Goal: Browse casually: Explore the website without a specific task or goal

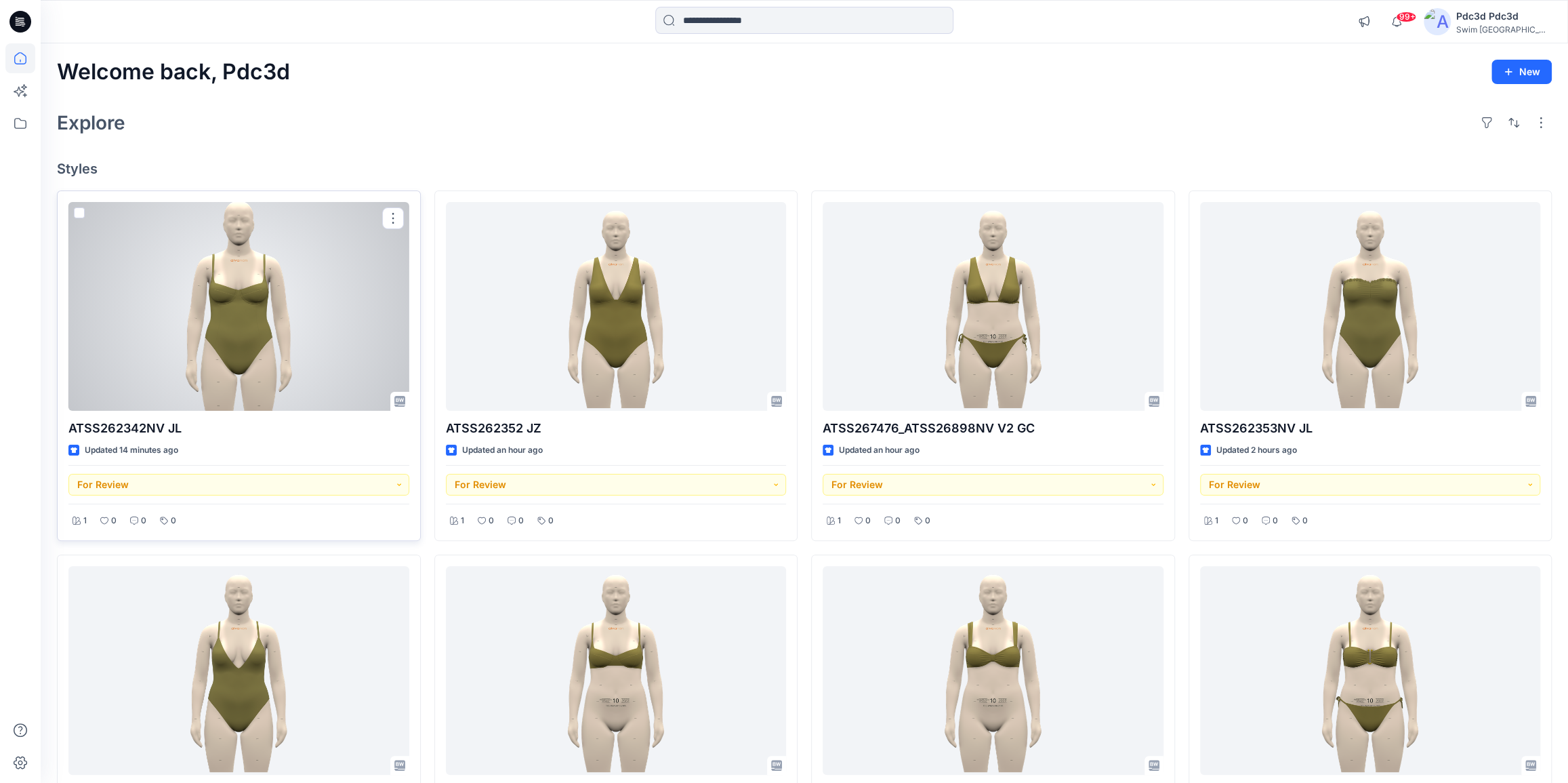
click at [198, 311] on div at bounding box center [239, 306] width 341 height 208
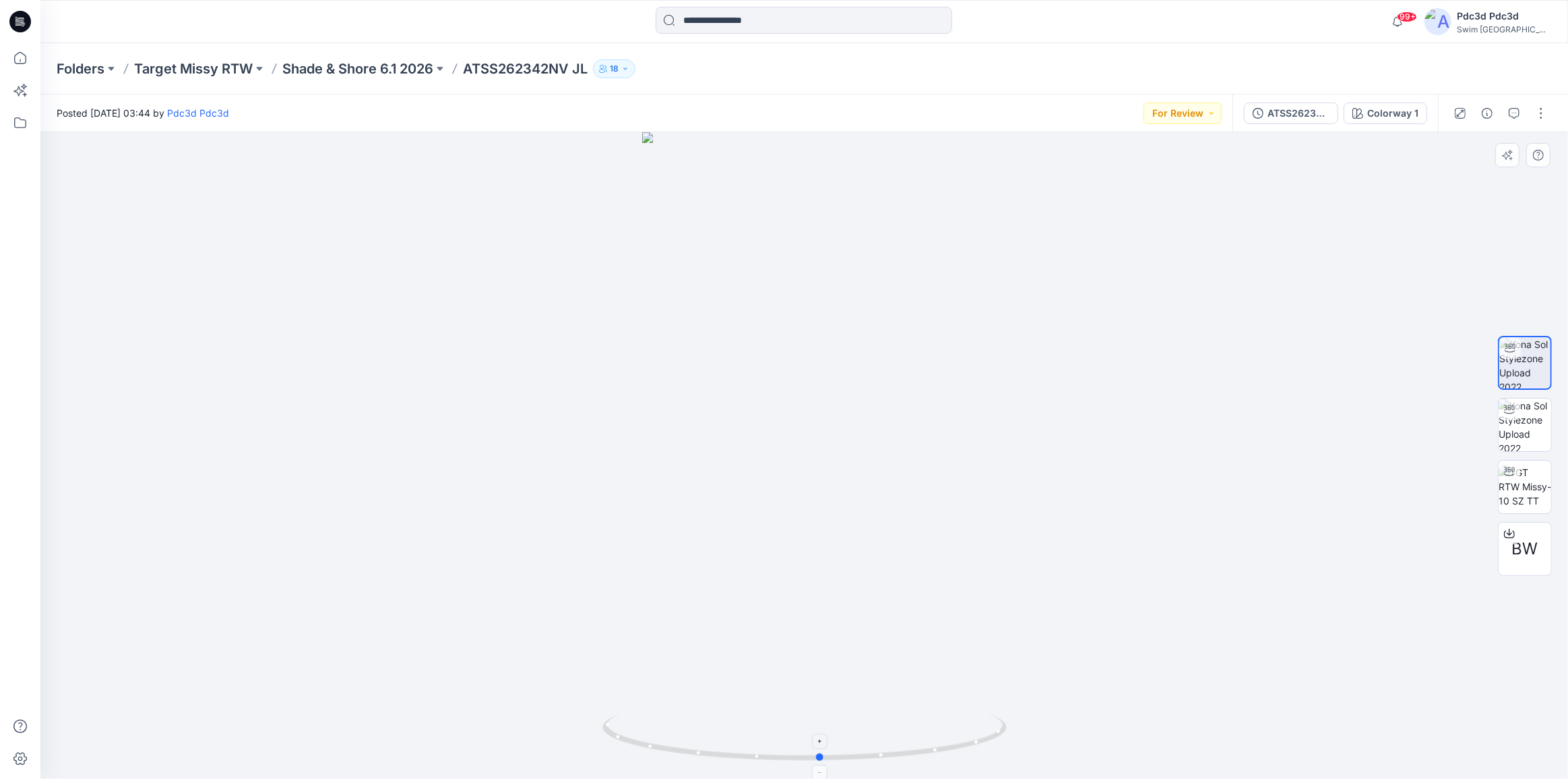
drag, startPoint x: 933, startPoint y: 751, endPoint x: 950, endPoint y: 732, distance: 25.5
click at [950, 732] on icon at bounding box center [806, 738] width 407 height 51
click at [1508, 531] on icon at bounding box center [1509, 534] width 11 height 11
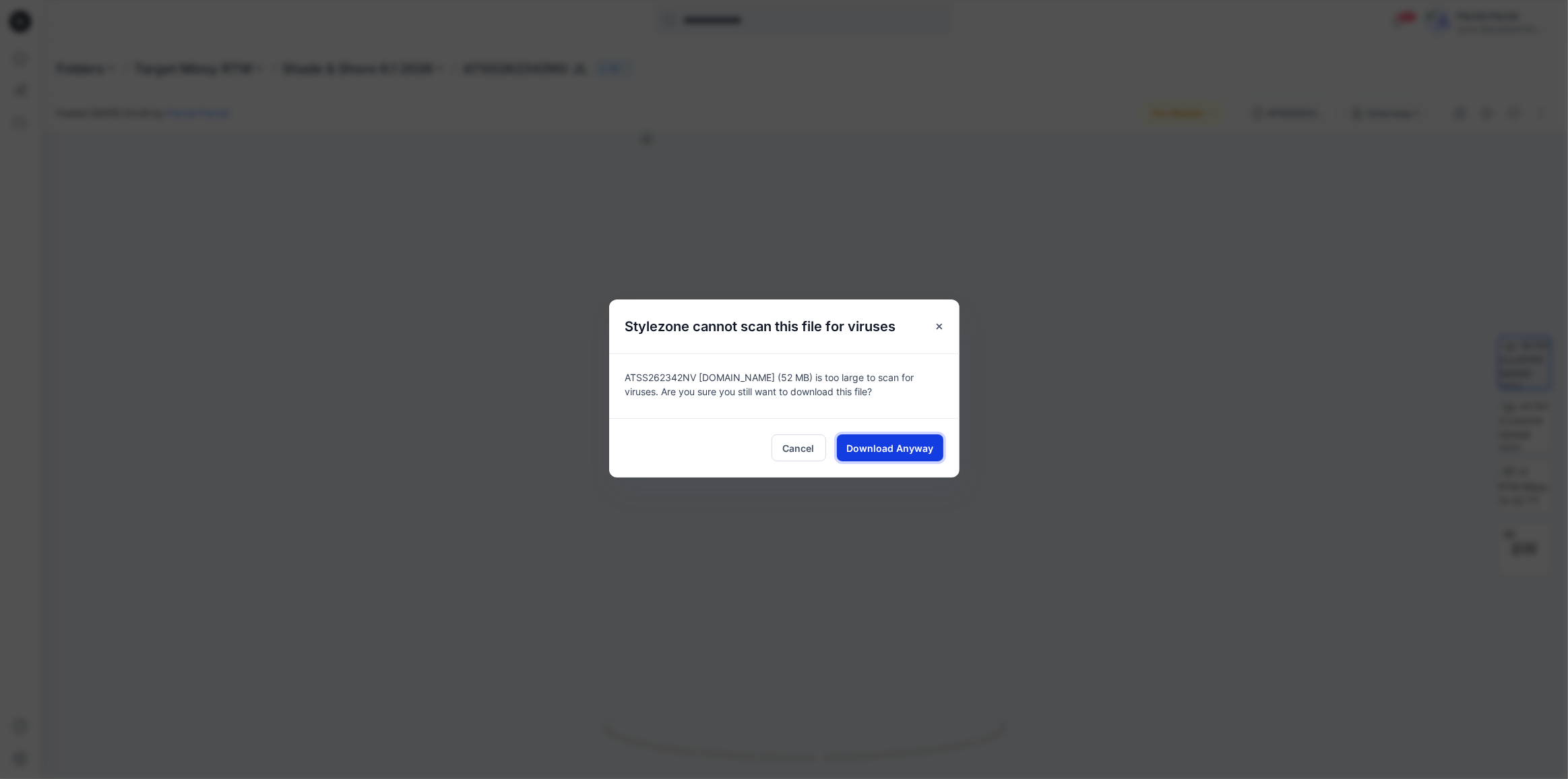
click at [849, 439] on button "Download Anyway" at bounding box center [890, 447] width 107 height 27
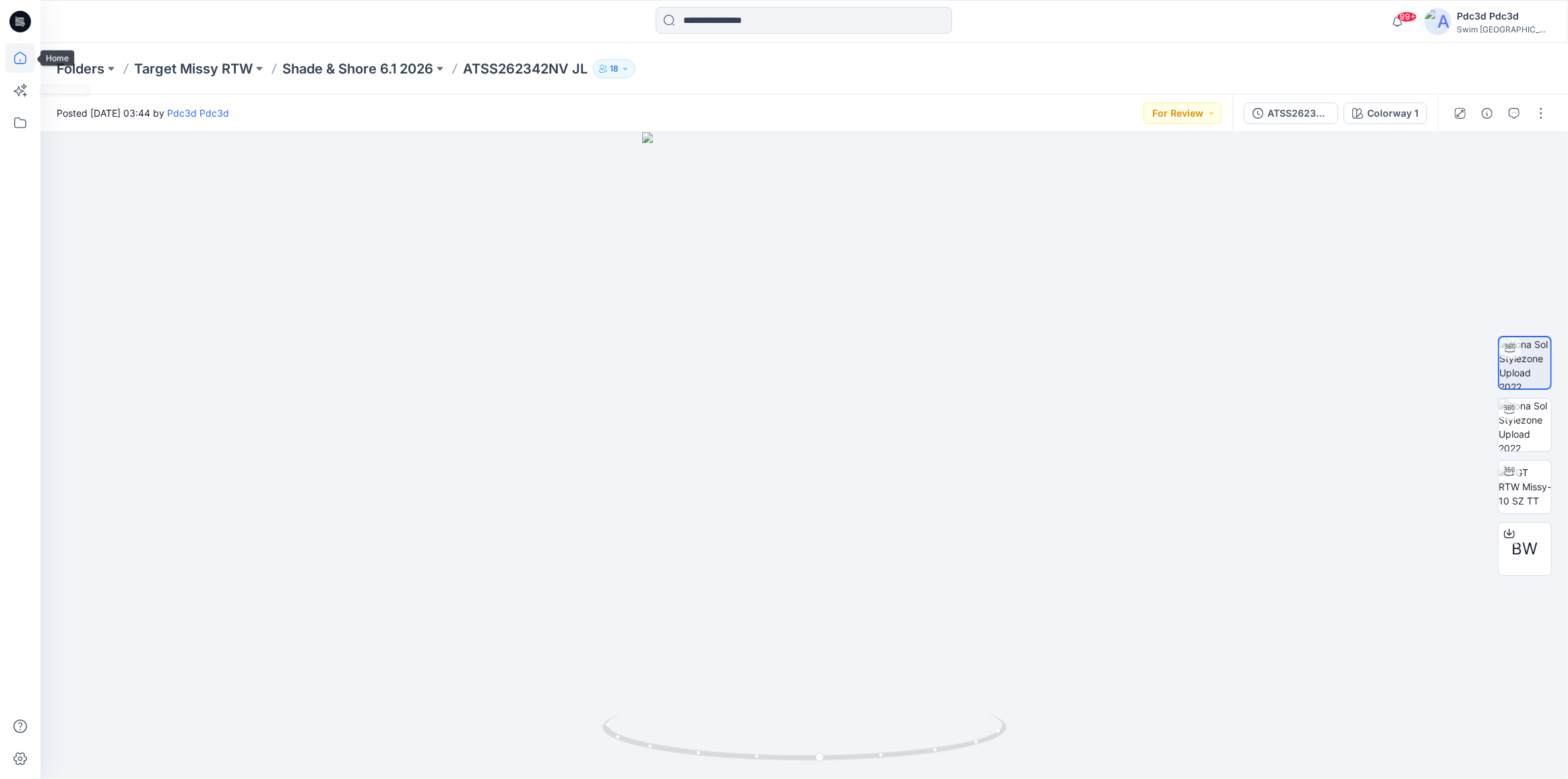
click at [12, 49] on icon at bounding box center [20, 58] width 30 height 30
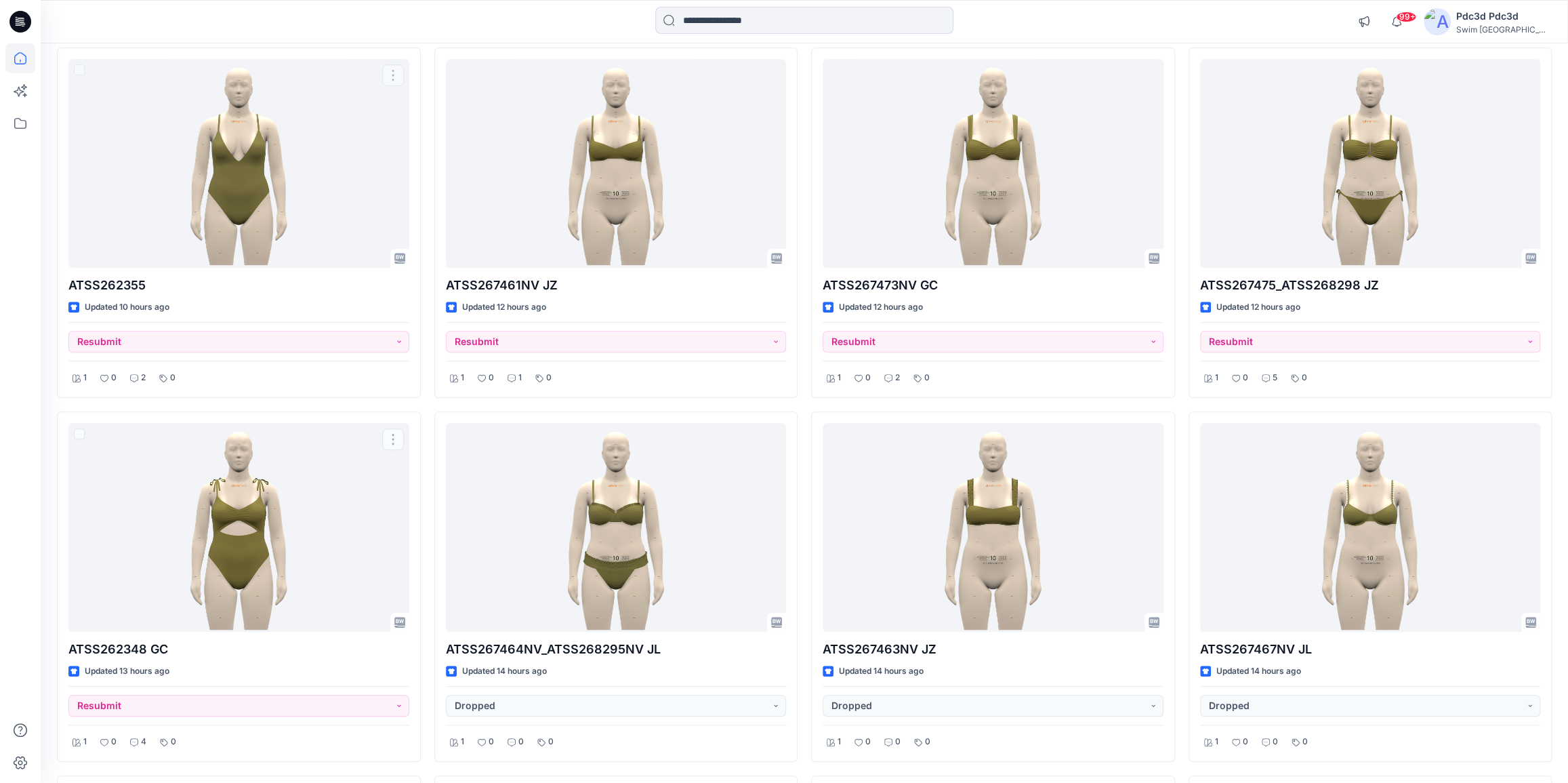
scroll to position [426, 0]
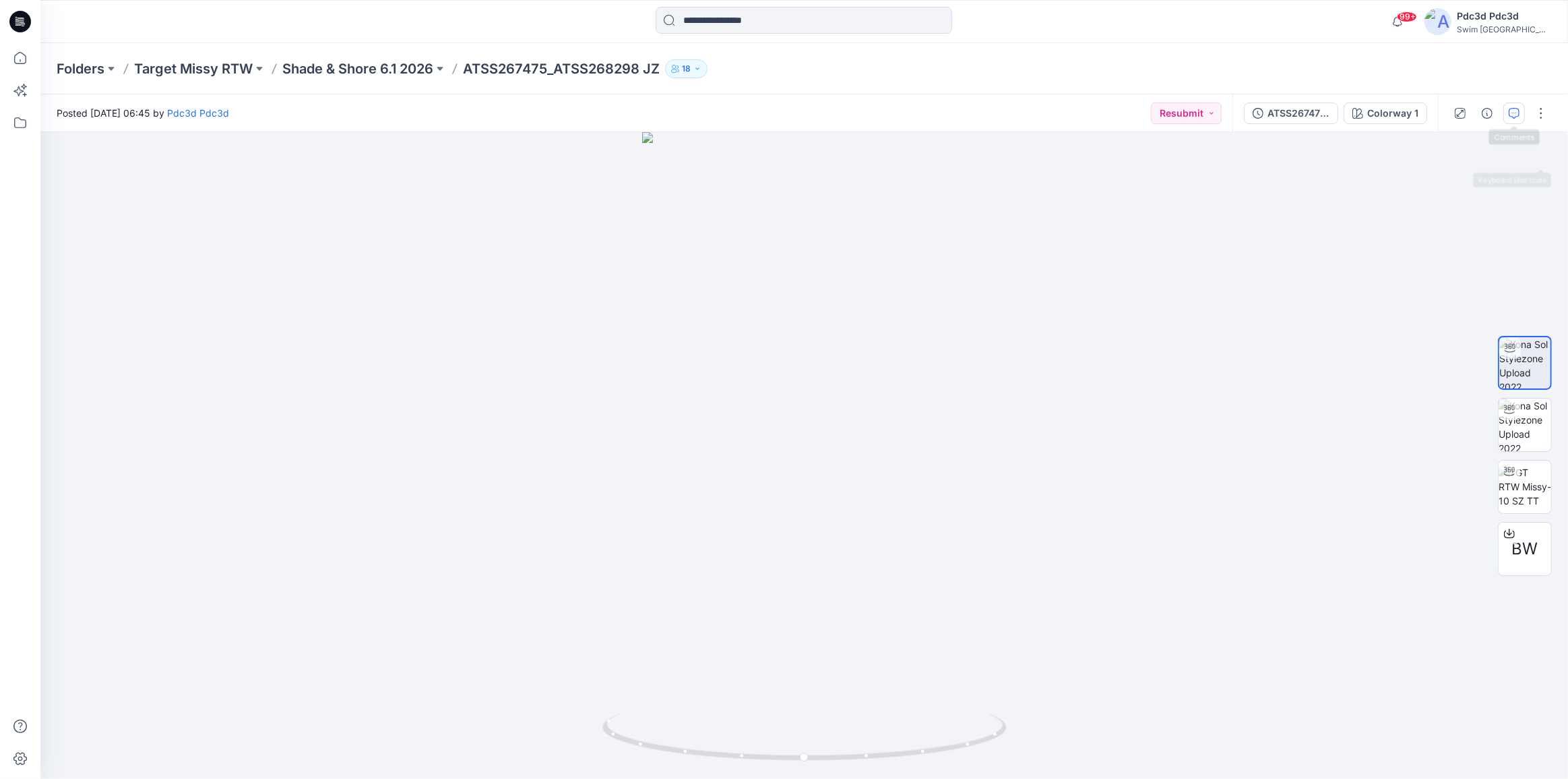
click at [1512, 112] on icon "button" at bounding box center [1514, 112] width 5 height 1
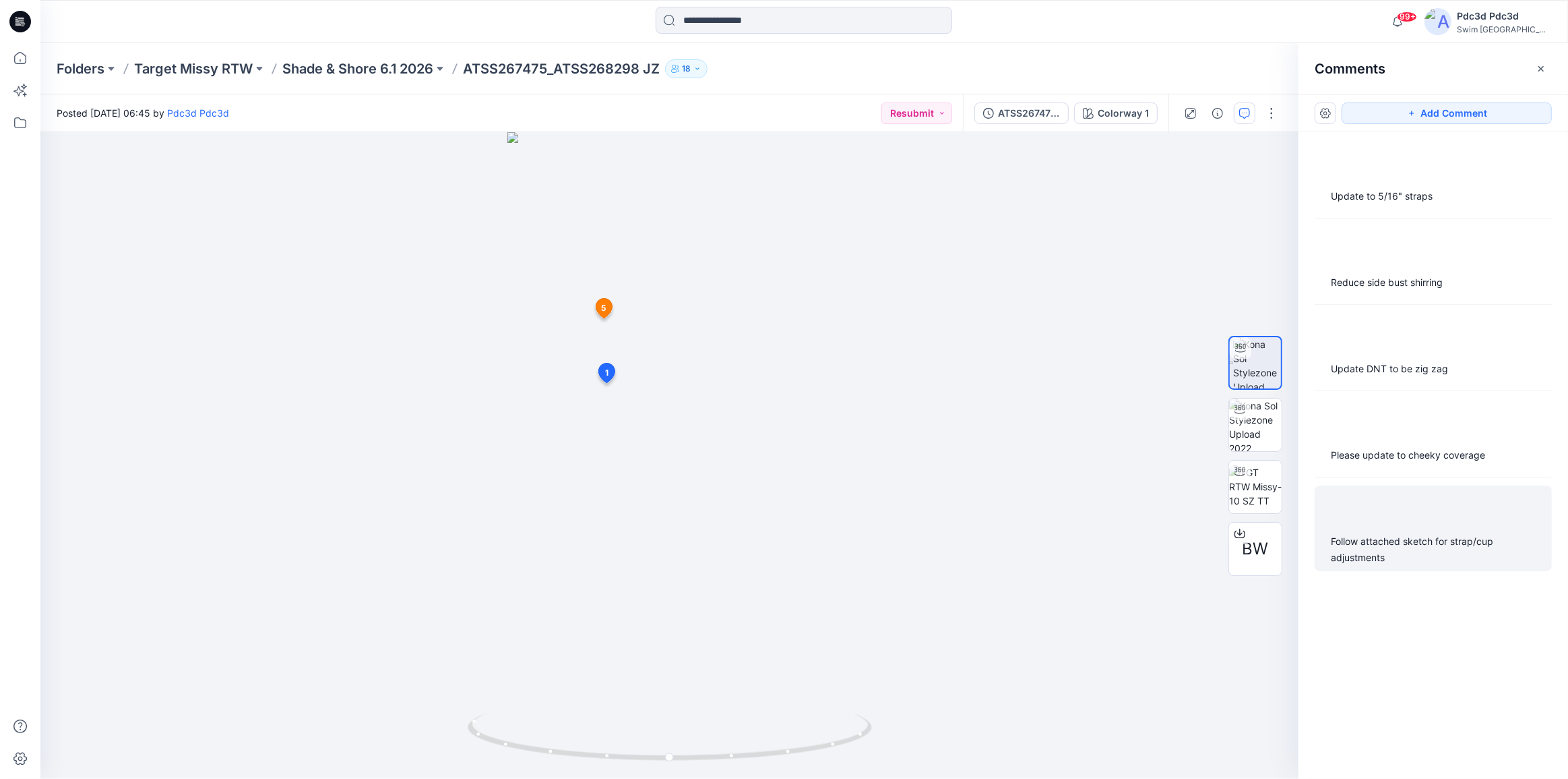
click at [1427, 525] on div at bounding box center [1433, 509] width 221 height 37
